Goal: Task Accomplishment & Management: Complete application form

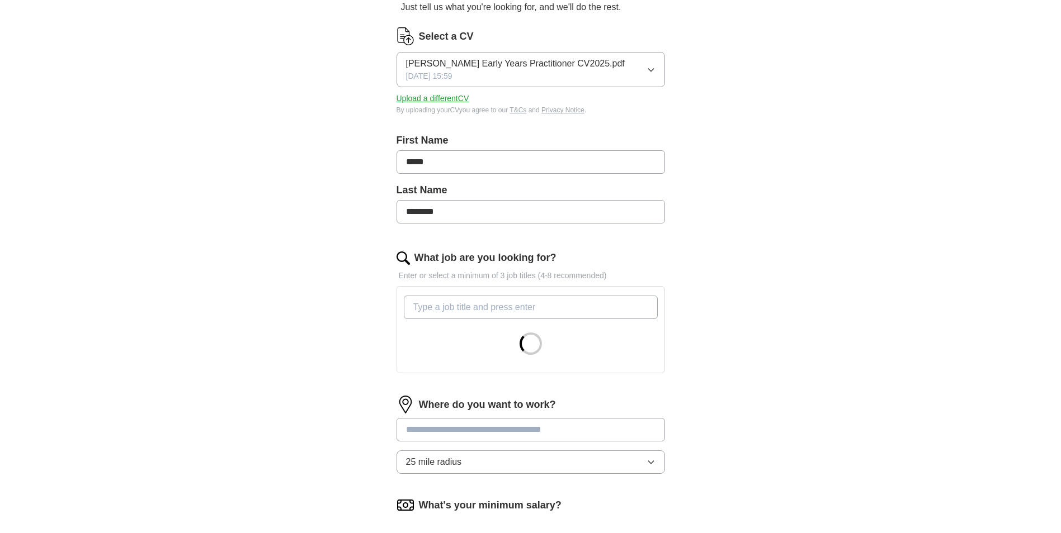
scroll to position [224, 0]
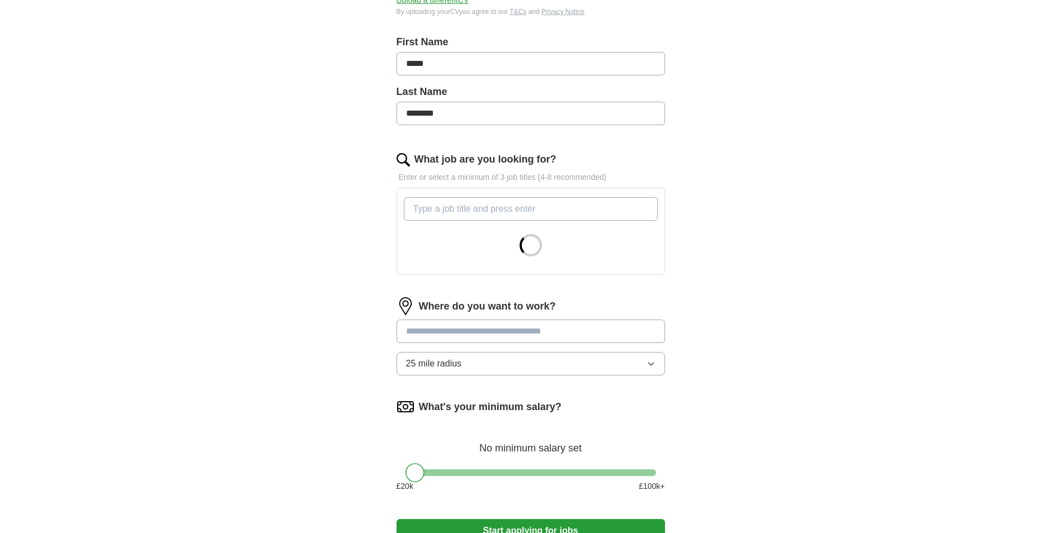
click at [514, 211] on input "What job are you looking for?" at bounding box center [531, 208] width 254 height 23
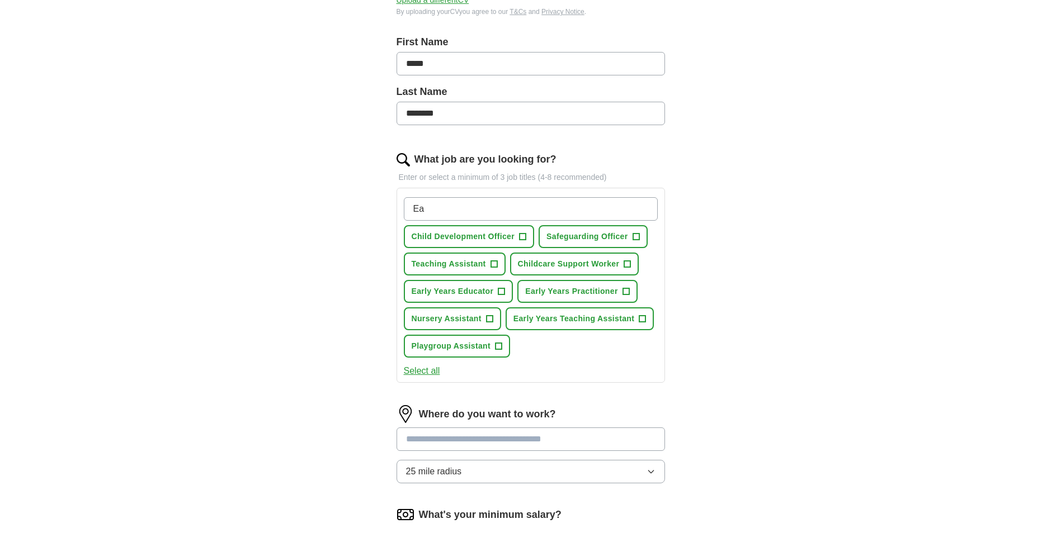
type input "E"
type input "Early Years"
click at [483, 316] on button "Nursery Assistant +" at bounding box center [452, 319] width 97 height 23
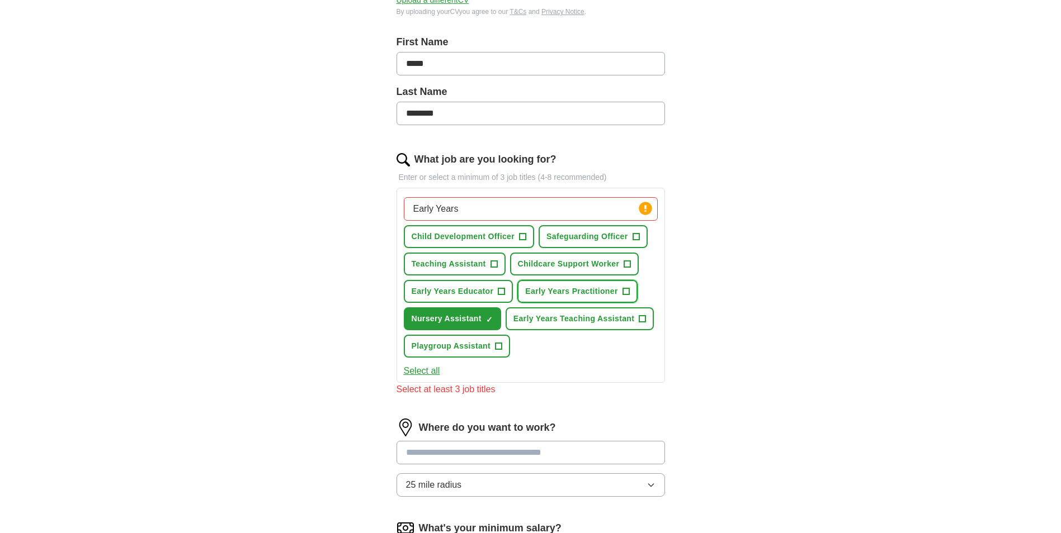
click at [582, 291] on span "Early Years Practitioner" at bounding box center [571, 292] width 92 height 12
click at [479, 344] on span "Playgroup Assistant" at bounding box center [451, 347] width 79 height 12
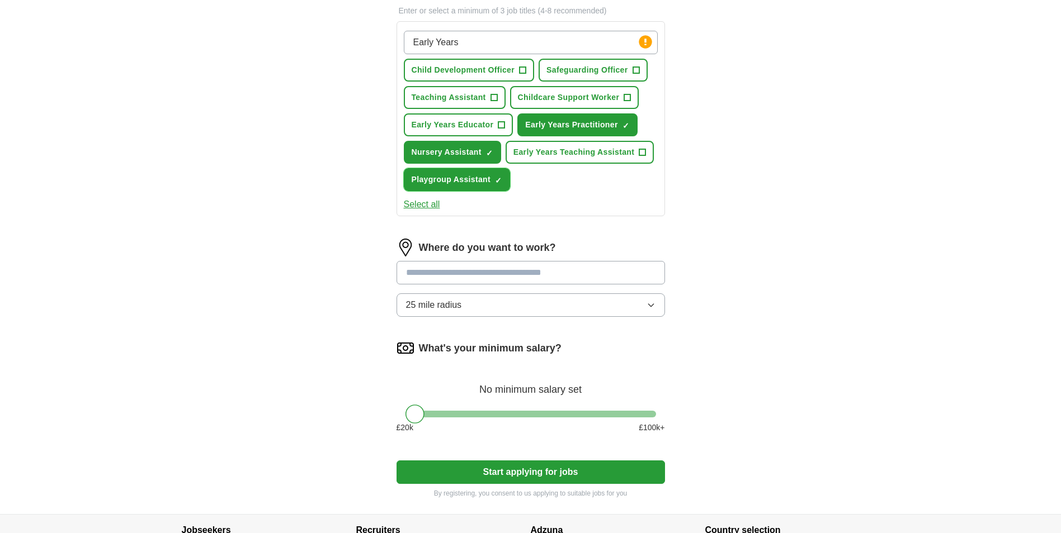
scroll to position [391, 0]
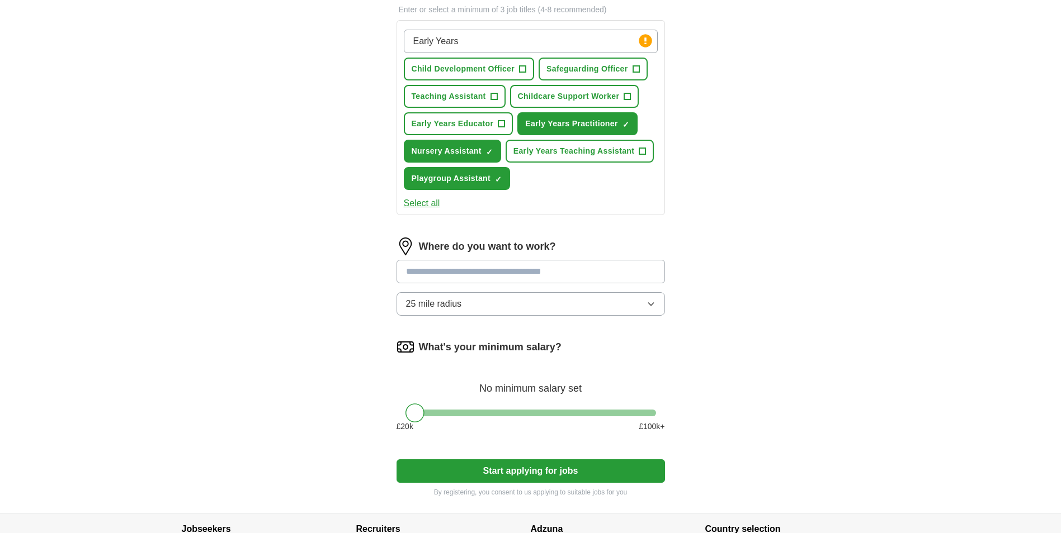
click at [502, 269] on input at bounding box center [530, 271] width 268 height 23
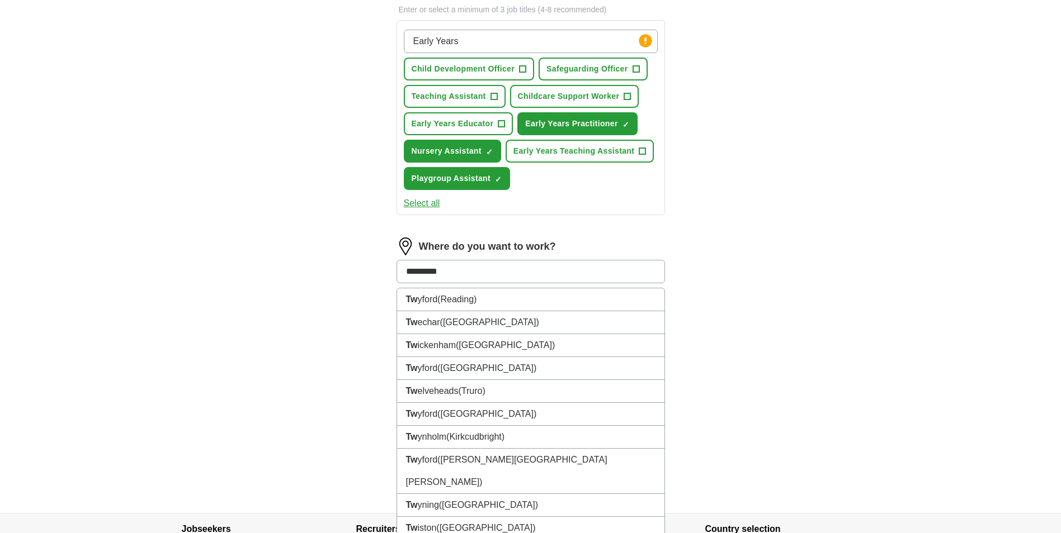
type input "**********"
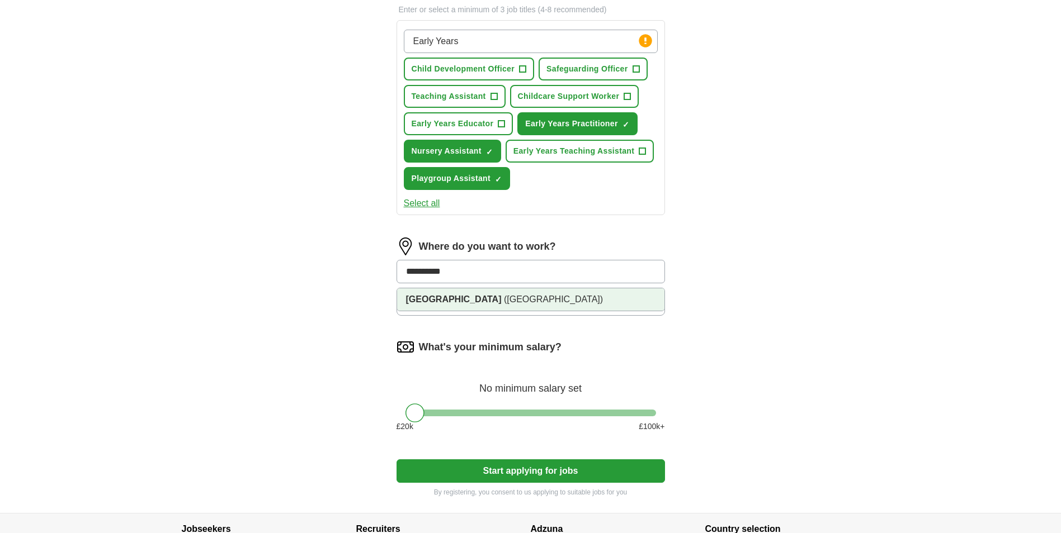
click at [455, 296] on strong "[GEOGRAPHIC_DATA]" at bounding box center [454, 300] width 96 height 10
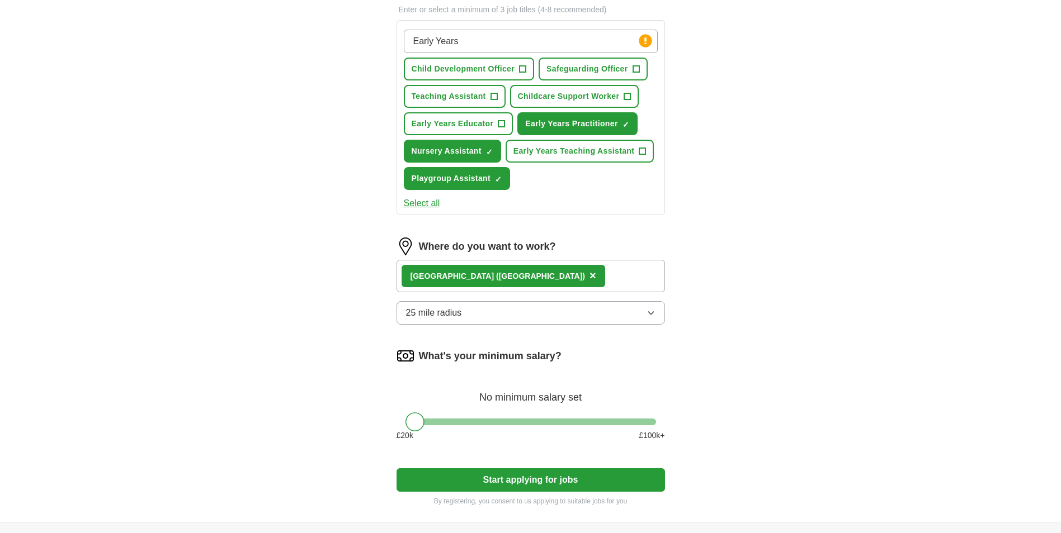
click at [470, 309] on button "25 mile radius" at bounding box center [530, 312] width 268 height 23
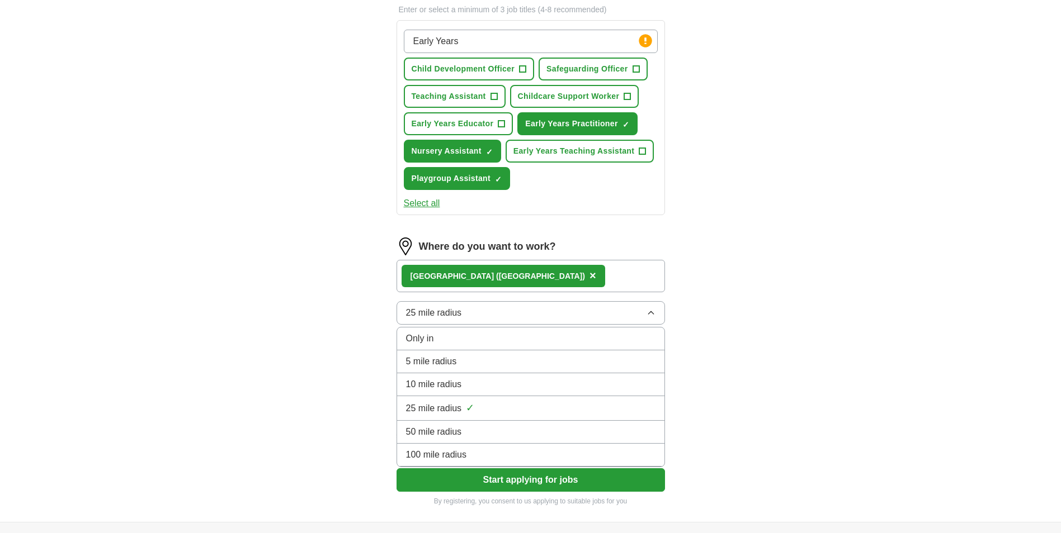
click at [462, 384] on div "10 mile radius" at bounding box center [530, 384] width 249 height 13
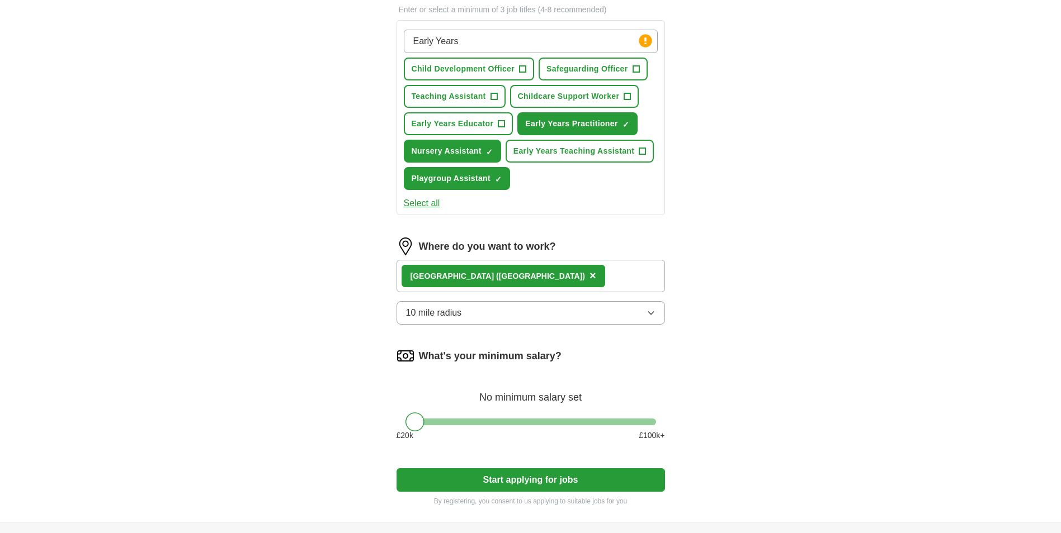
click at [533, 312] on button "10 mile radius" at bounding box center [530, 312] width 268 height 23
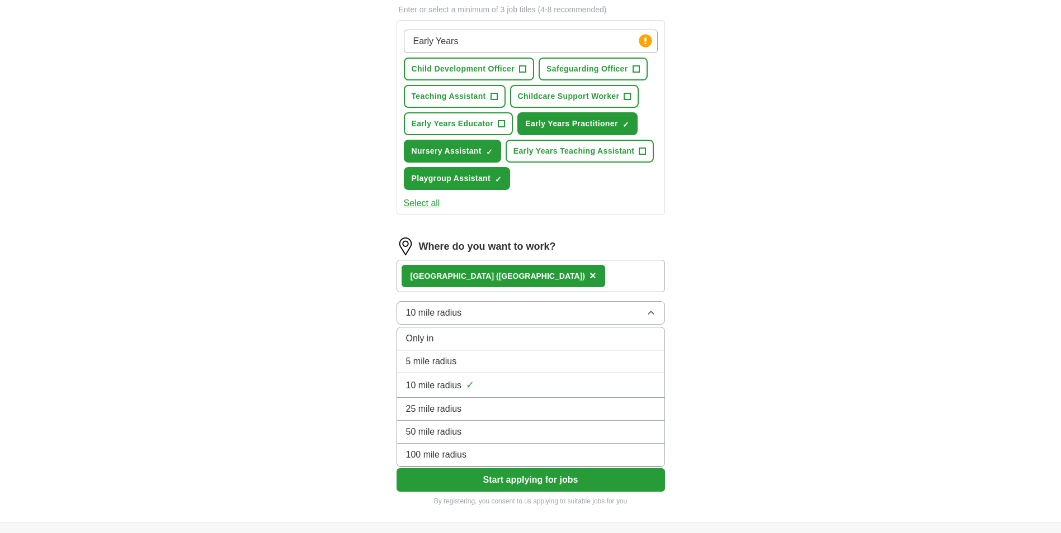
click at [522, 387] on div "10 mile radius ✓" at bounding box center [530, 385] width 249 height 15
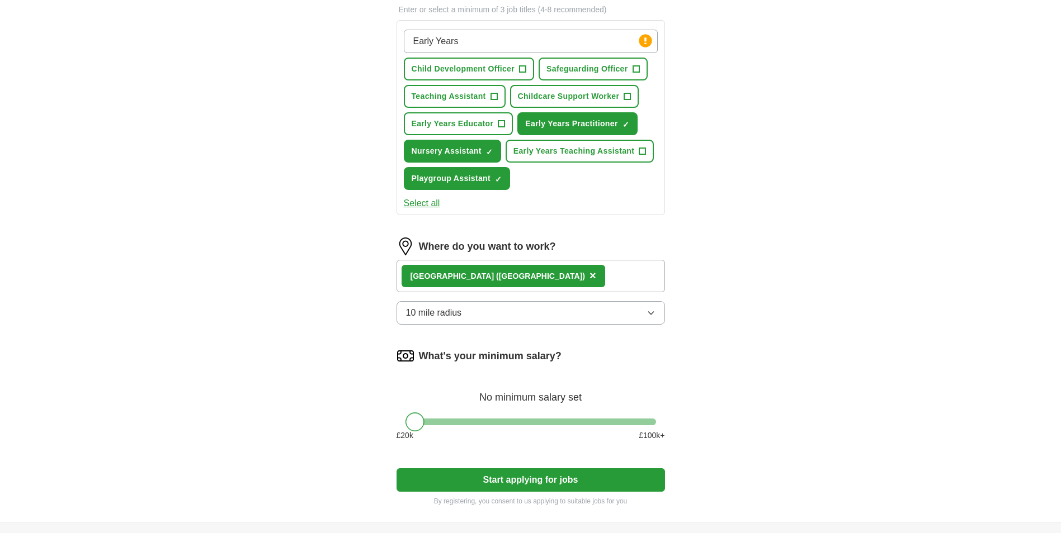
drag, startPoint x: 415, startPoint y: 422, endPoint x: 396, endPoint y: 423, distance: 18.5
click at [396, 423] on div at bounding box center [530, 422] width 268 height 7
click at [535, 478] on button "Start applying for jobs" at bounding box center [530, 480] width 268 height 23
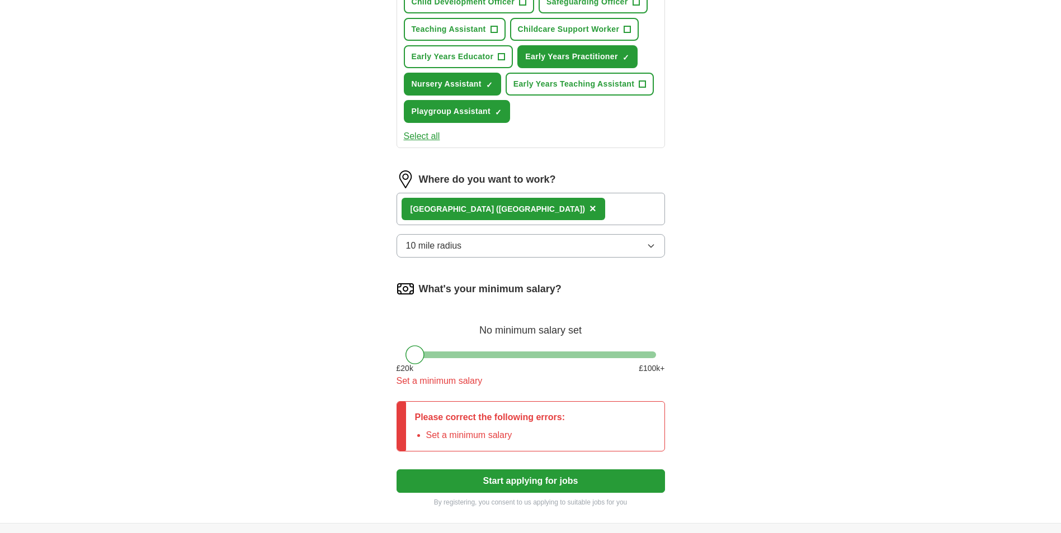
scroll to position [559, 0]
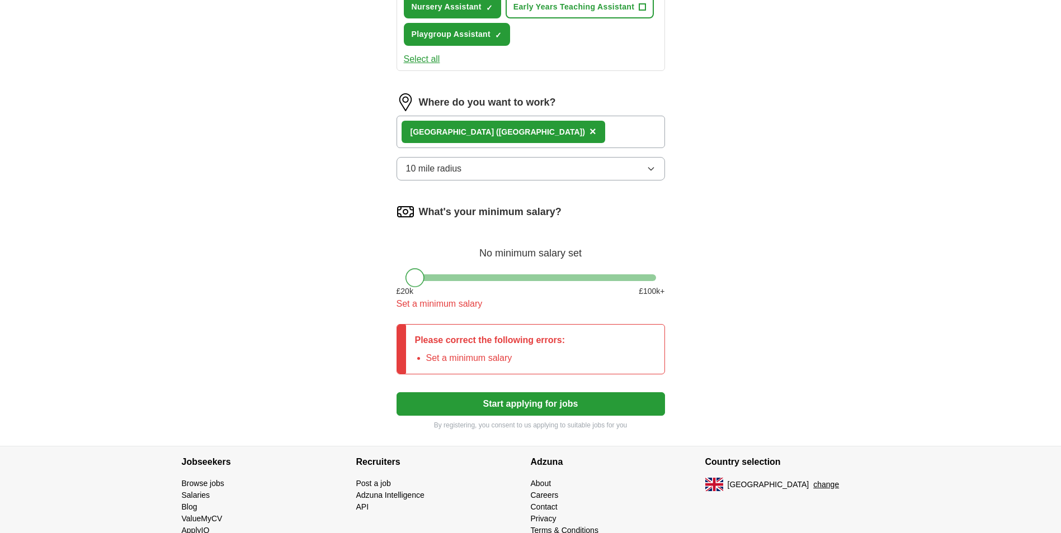
drag, startPoint x: 414, startPoint y: 251, endPoint x: 447, endPoint y: 256, distance: 33.4
click at [424, 268] on div at bounding box center [414, 277] width 19 height 19
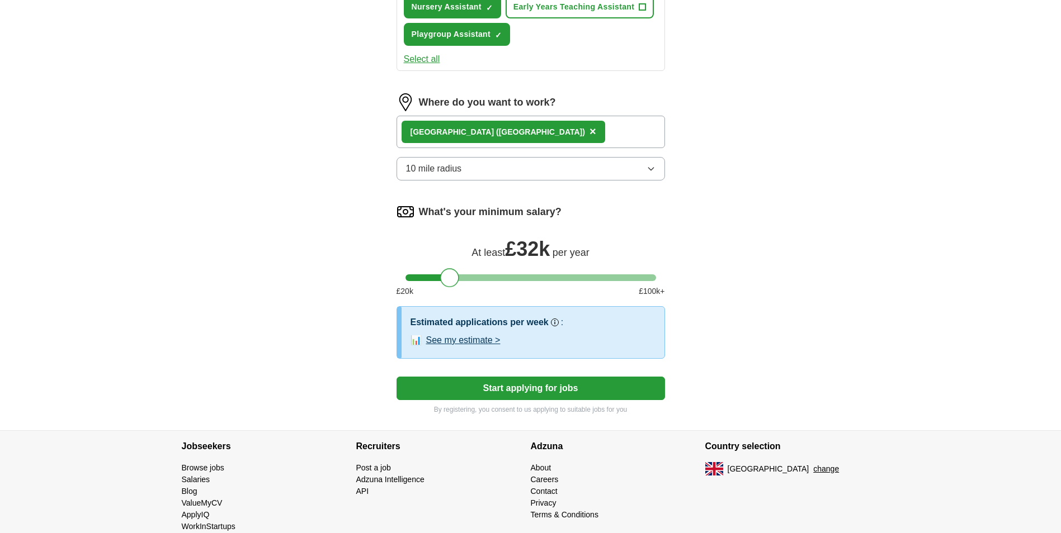
scroll to position [557, 0]
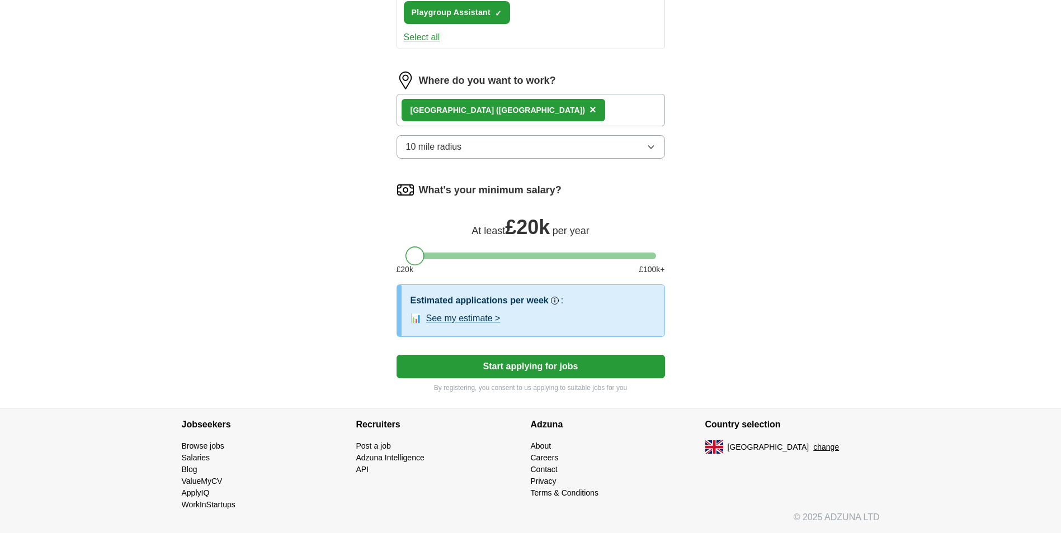
drag, startPoint x: 447, startPoint y: 256, endPoint x: 379, endPoint y: 261, distance: 68.4
click at [421, 257] on div at bounding box center [414, 256] width 19 height 19
drag, startPoint x: 428, startPoint y: 259, endPoint x: 419, endPoint y: 261, distance: 9.8
click at [419, 261] on div at bounding box center [414, 256] width 19 height 19
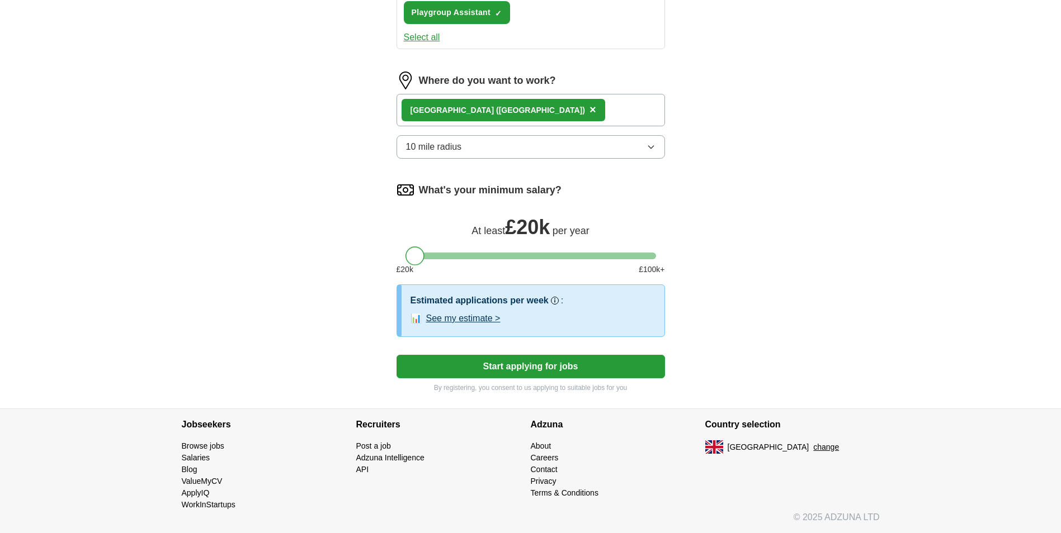
click at [530, 367] on button "Start applying for jobs" at bounding box center [530, 366] width 268 height 23
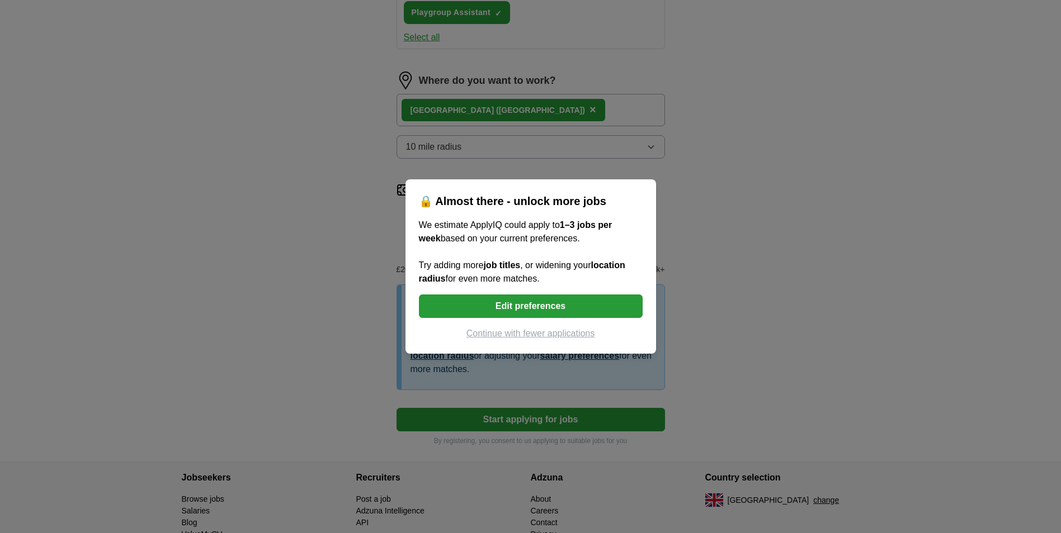
click at [580, 336] on button "Continue with fewer applications" at bounding box center [531, 333] width 224 height 13
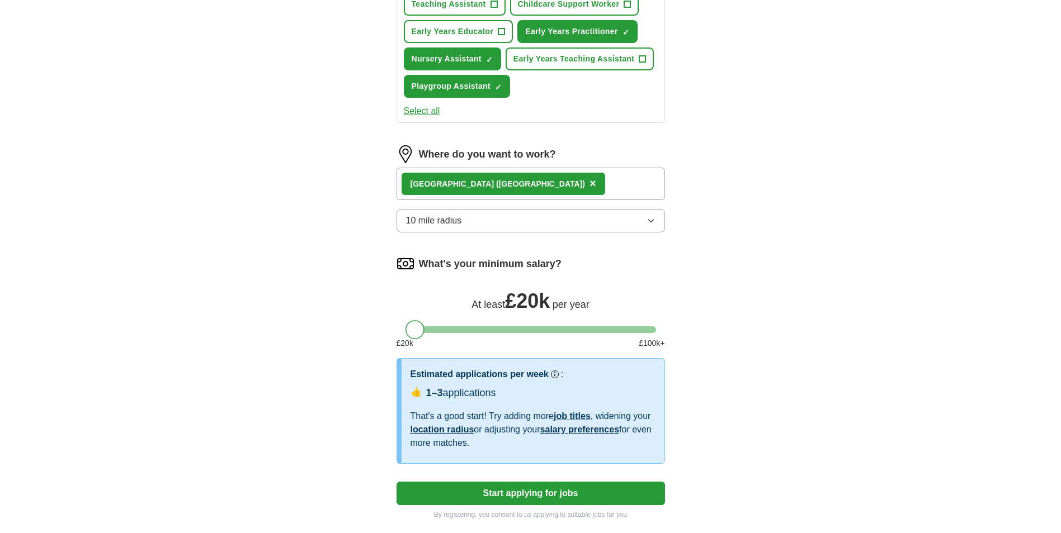
select select "**"
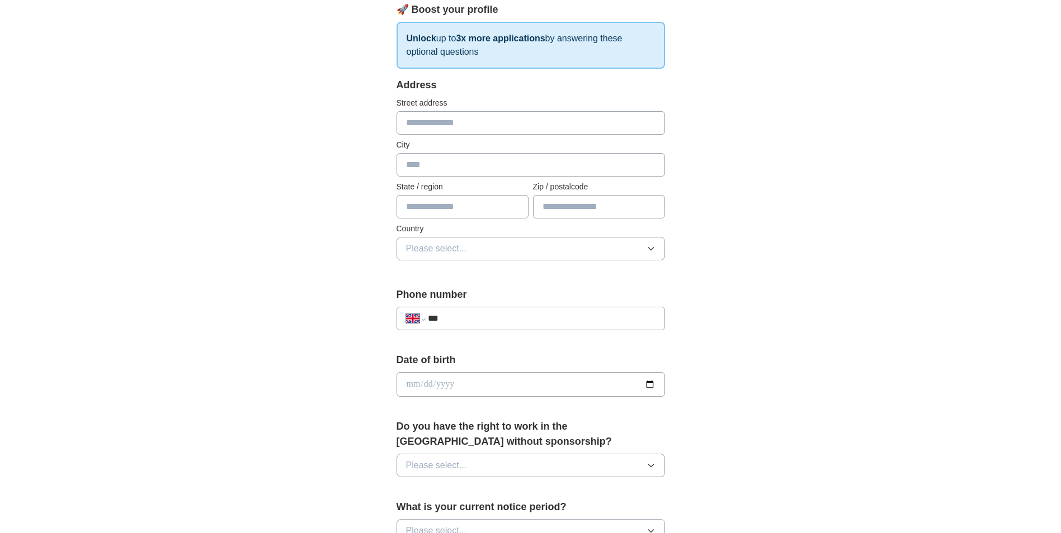
scroll to position [0, 0]
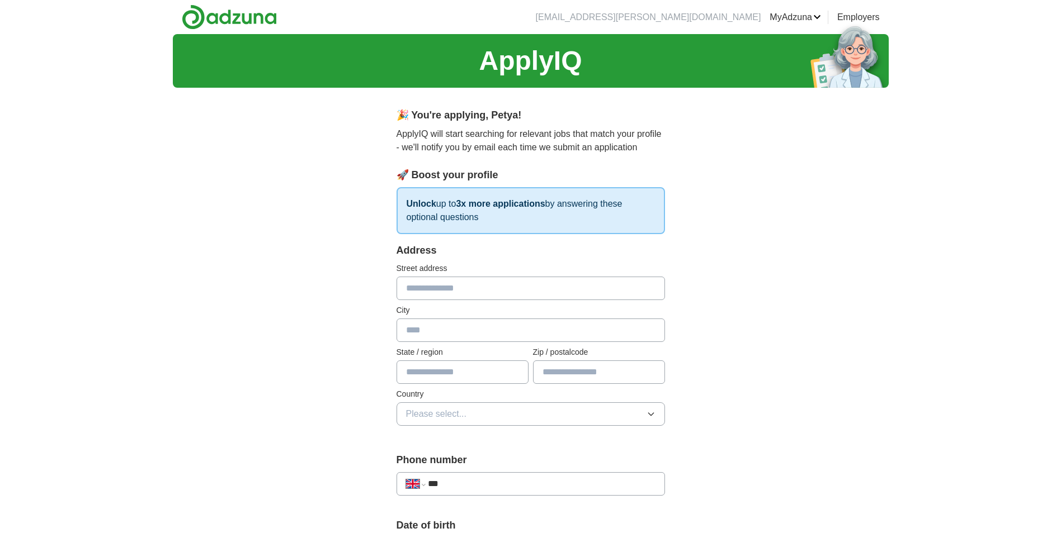
click at [495, 288] on input "text" at bounding box center [530, 288] width 268 height 23
type input "**********"
click at [426, 333] on input "text" at bounding box center [530, 330] width 268 height 23
type input "******"
click at [580, 368] on input "text" at bounding box center [599, 372] width 132 height 23
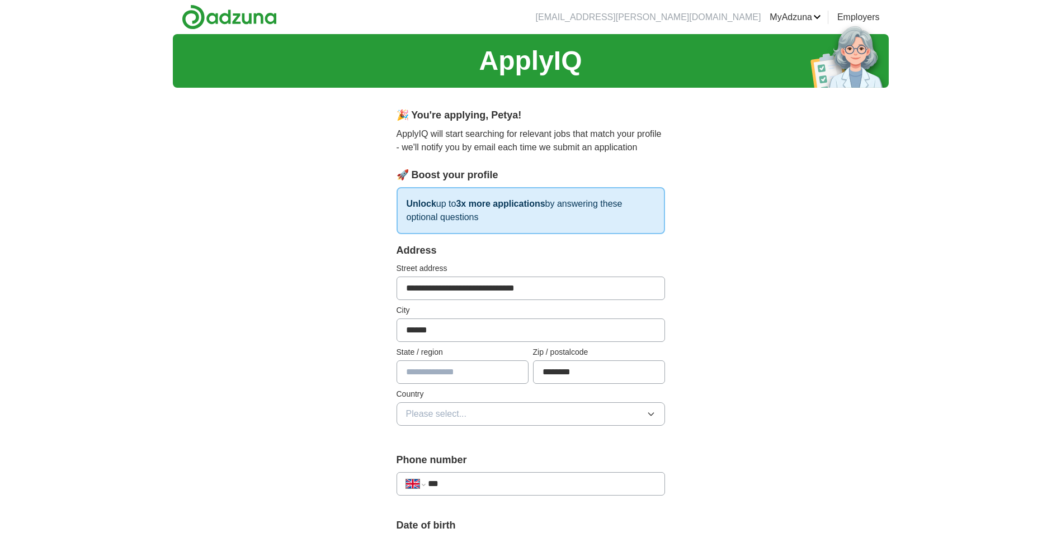
type input "********"
click at [595, 404] on button "Please select..." at bounding box center [530, 414] width 268 height 23
click at [569, 438] on div "[GEOGRAPHIC_DATA]" at bounding box center [530, 439] width 249 height 13
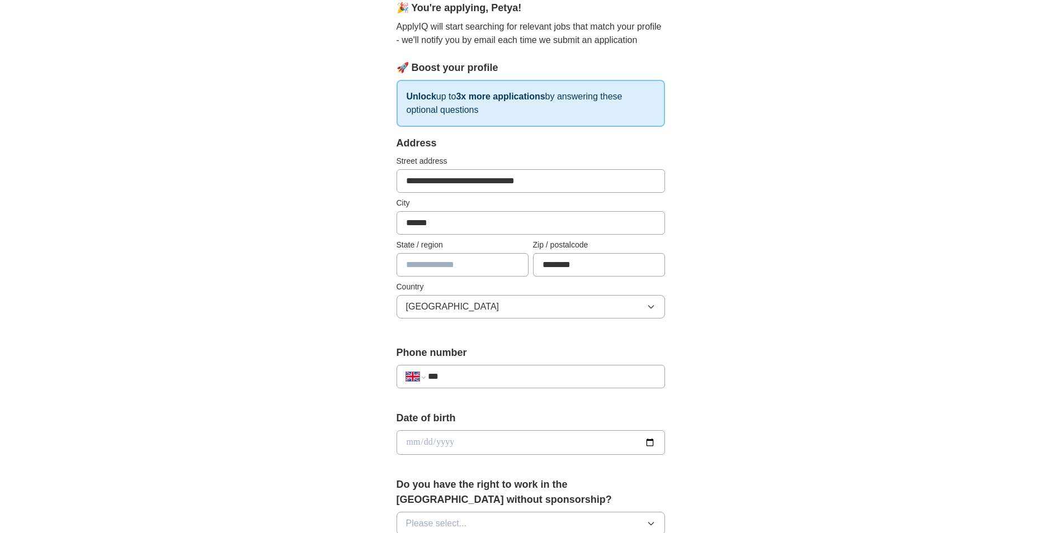
scroll to position [112, 0]
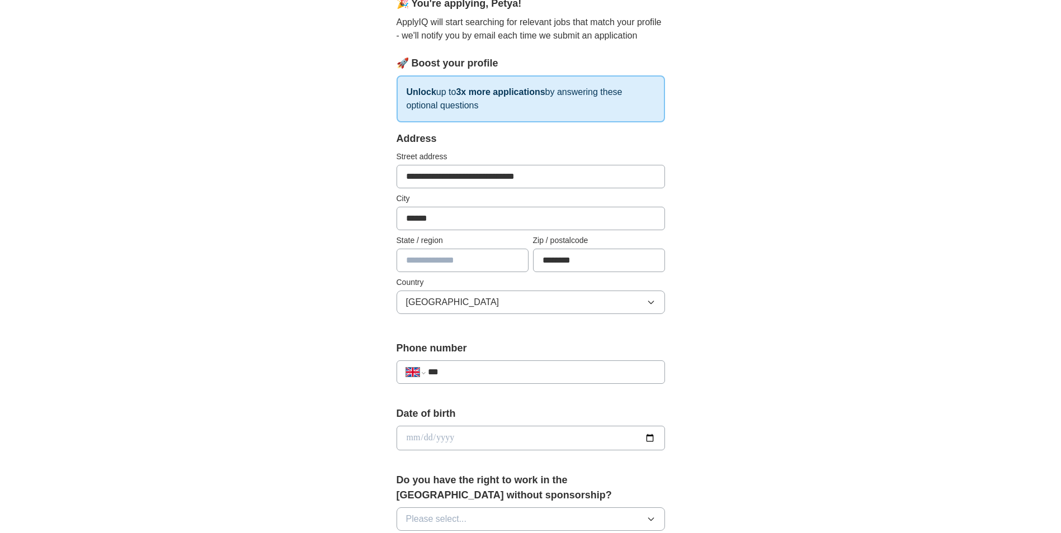
click at [549, 375] on input "***" at bounding box center [541, 372] width 227 height 13
click at [466, 370] on input "***" at bounding box center [541, 372] width 227 height 13
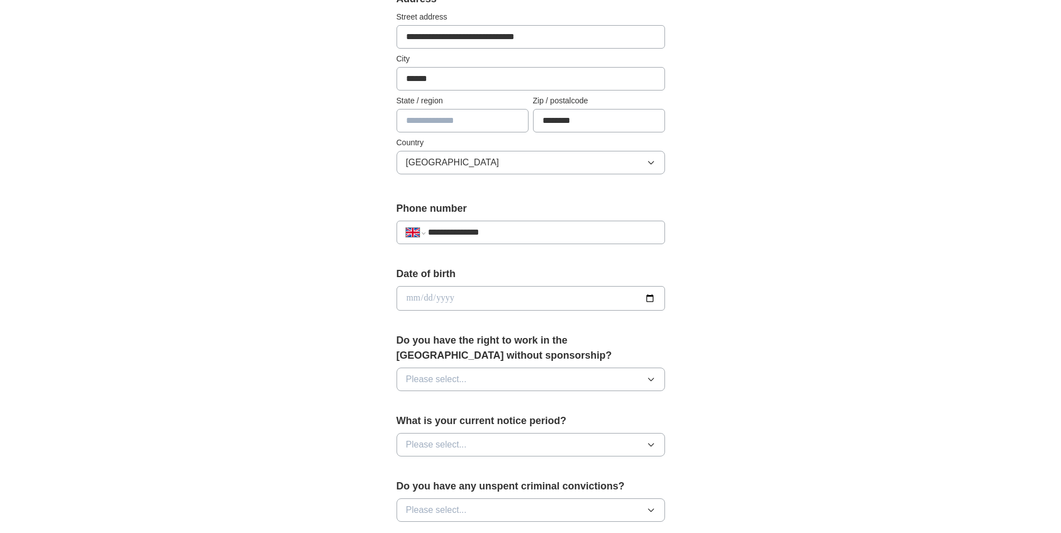
scroll to position [335, 0]
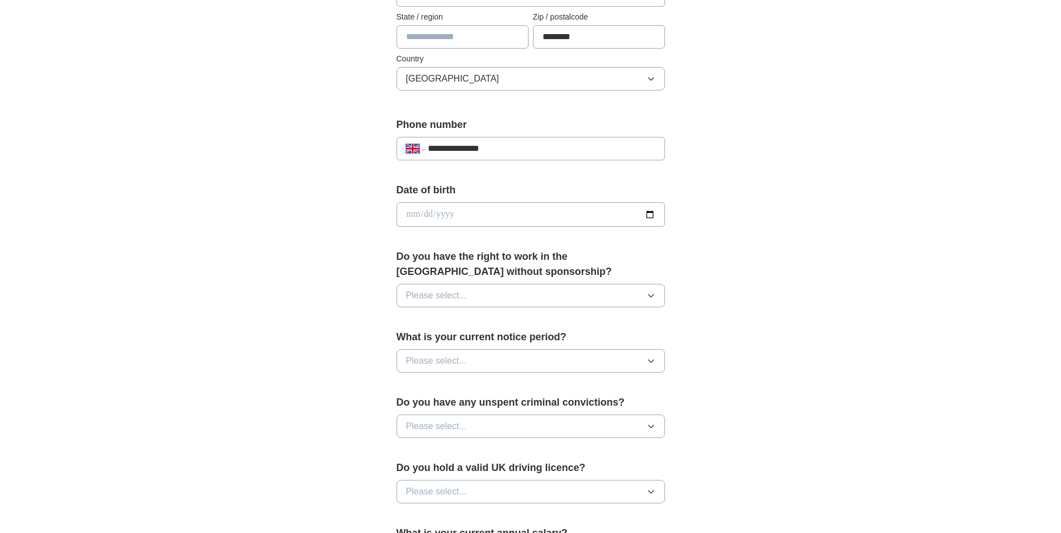
type input "**********"
click at [489, 300] on button "Please select..." at bounding box center [530, 295] width 268 height 23
click at [490, 327] on div "Yes" at bounding box center [530, 321] width 249 height 13
click at [486, 359] on button "Please select..." at bounding box center [530, 360] width 268 height 23
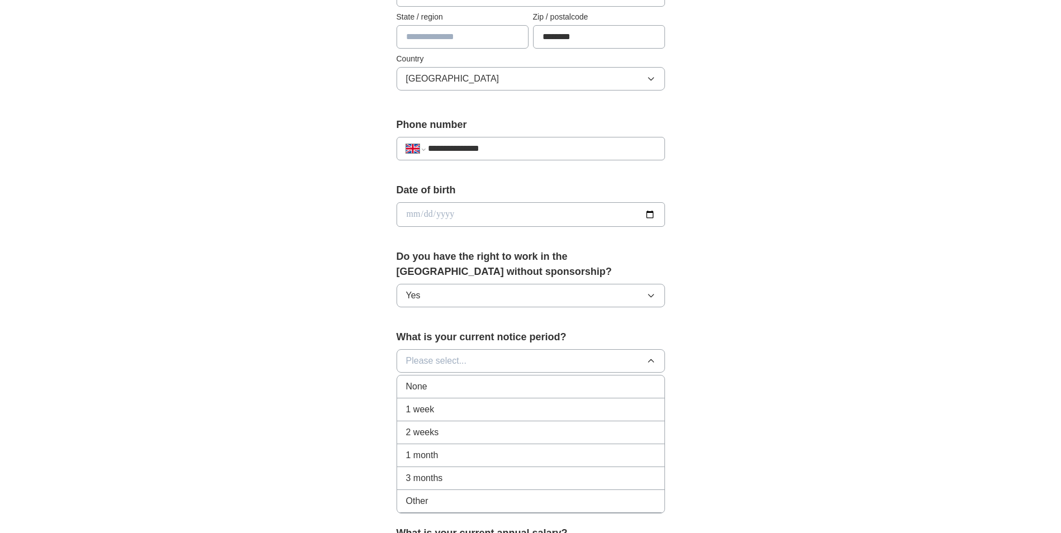
click at [481, 387] on div "None" at bounding box center [530, 386] width 249 height 13
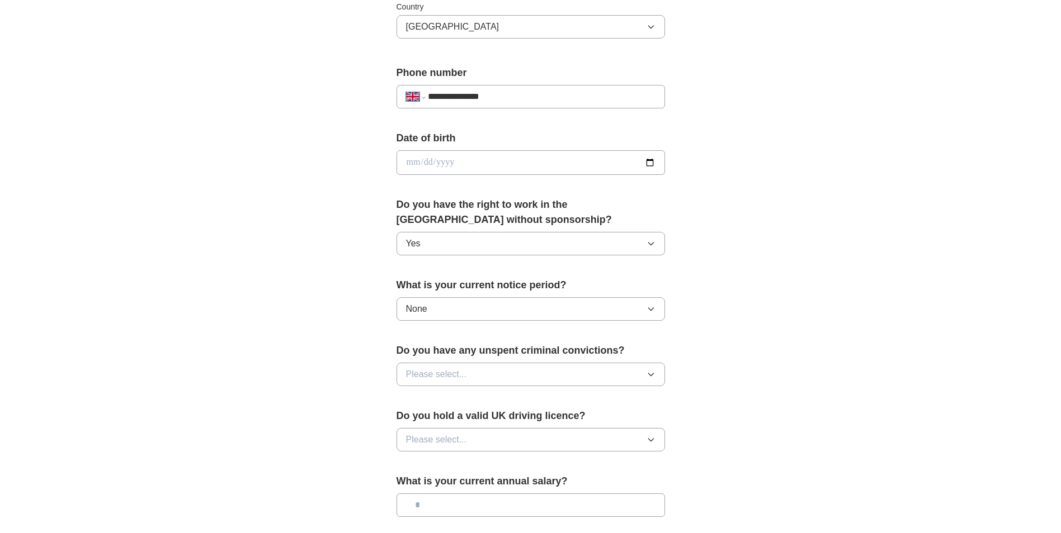
scroll to position [447, 0]
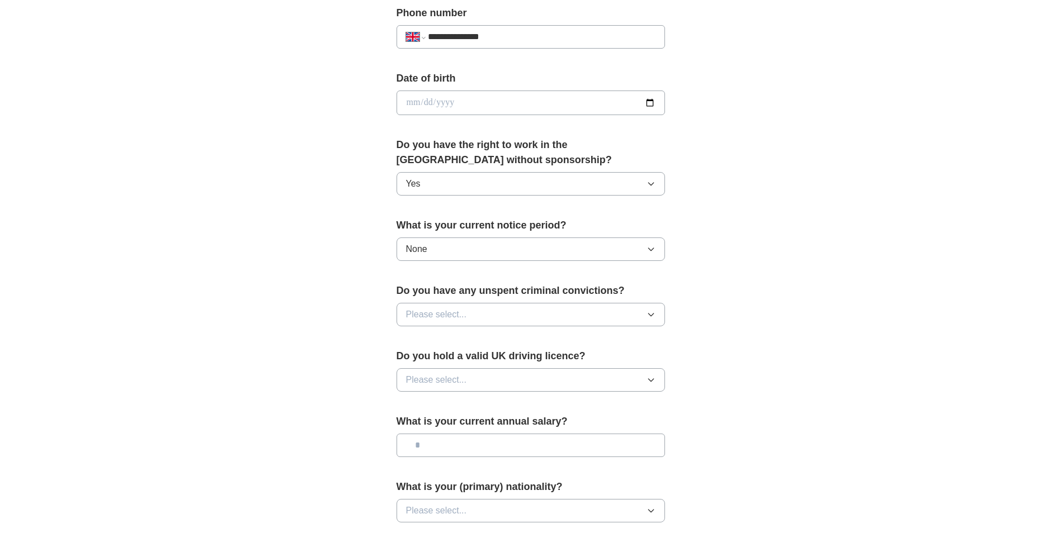
click at [526, 313] on button "Please select..." at bounding box center [530, 314] width 268 height 23
click at [513, 354] on li "No" at bounding box center [530, 363] width 267 height 23
click at [513, 379] on button "Please select..." at bounding box center [530, 379] width 268 height 23
click at [511, 425] on div "No" at bounding box center [530, 428] width 249 height 13
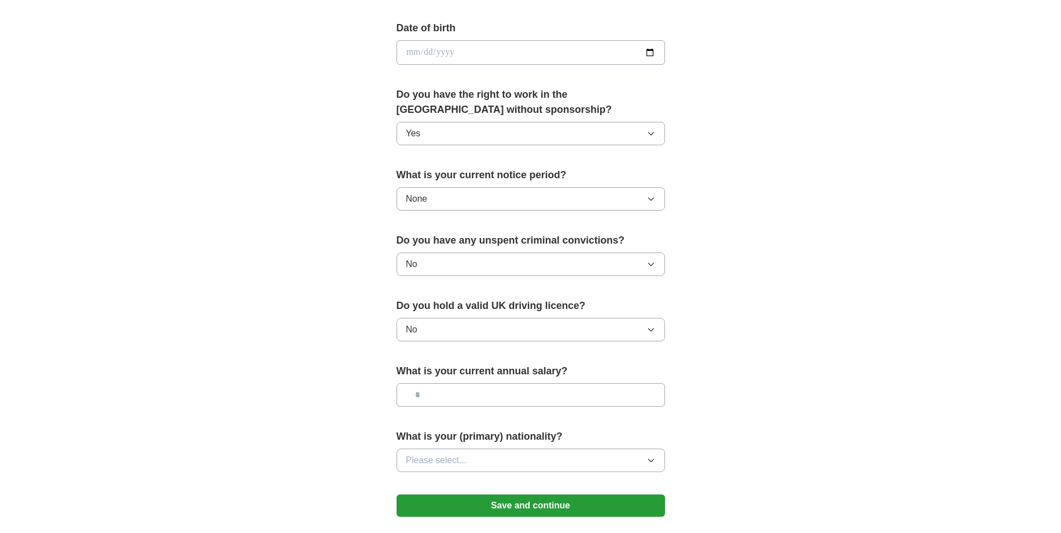
scroll to position [559, 0]
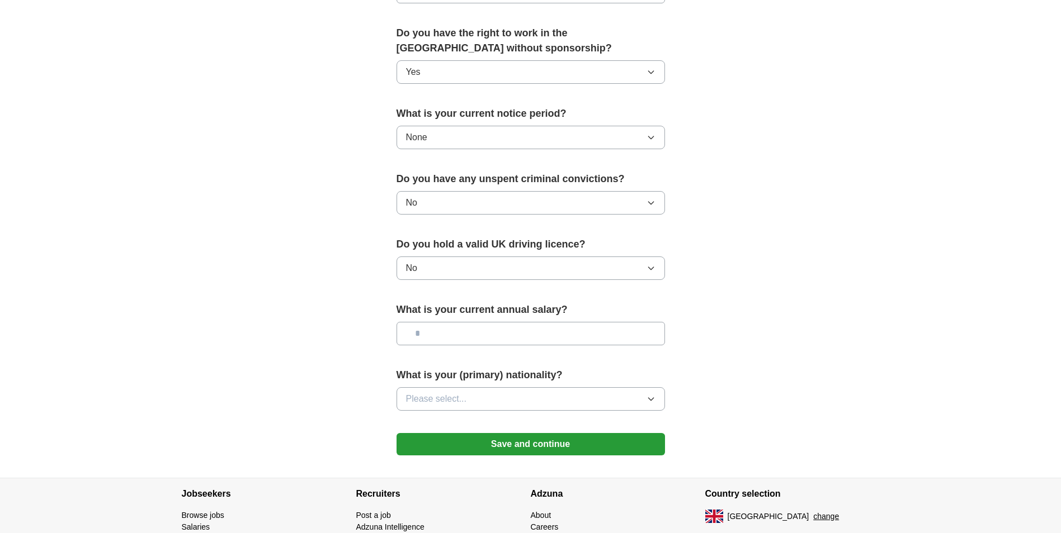
click at [533, 400] on button "Please select..." at bounding box center [530, 398] width 268 height 23
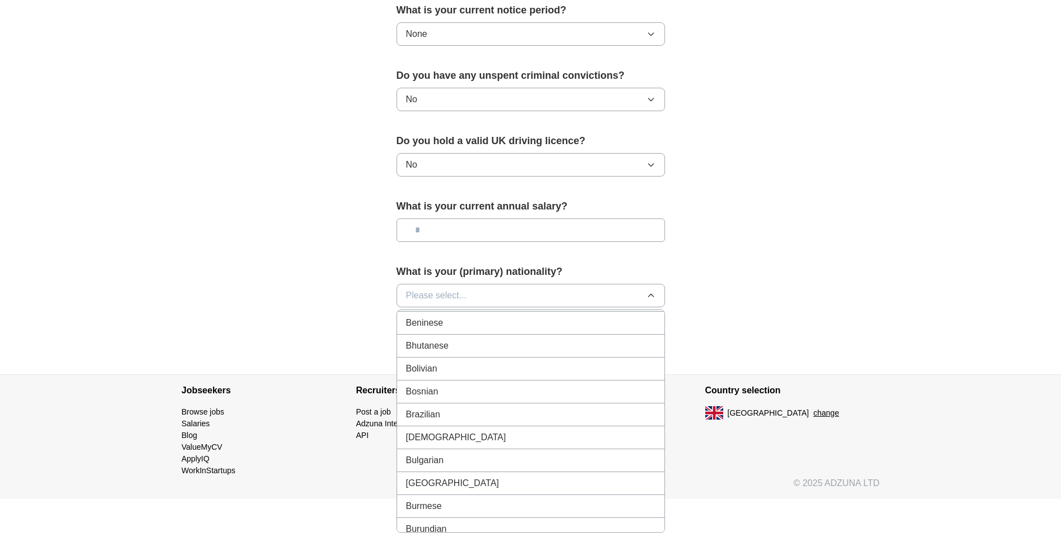
scroll to position [503, 0]
click at [463, 461] on div "Bulgarian" at bounding box center [530, 459] width 249 height 13
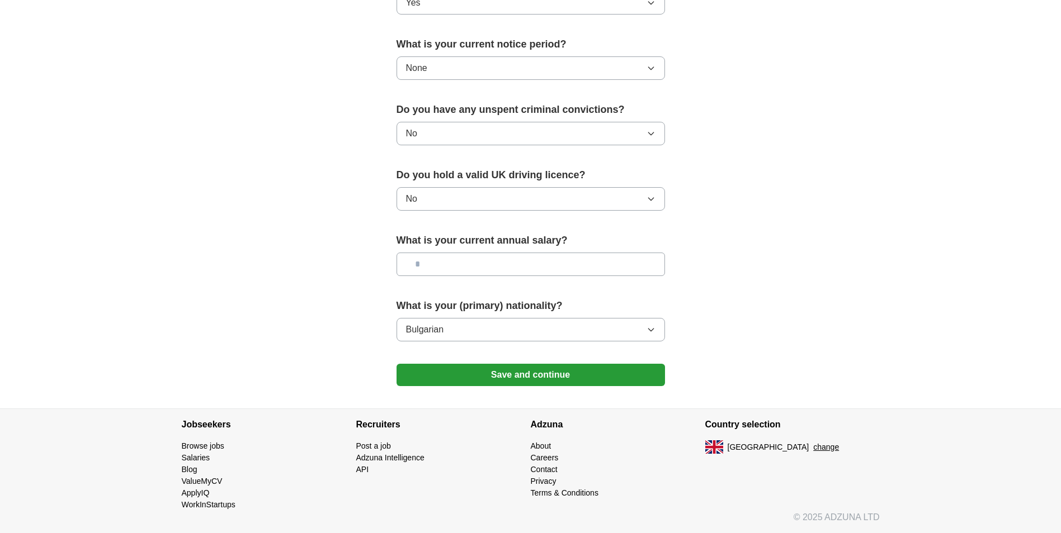
scroll to position [628, 0]
click at [547, 377] on button "Save and continue" at bounding box center [530, 375] width 268 height 22
